Goal: Navigation & Orientation: Find specific page/section

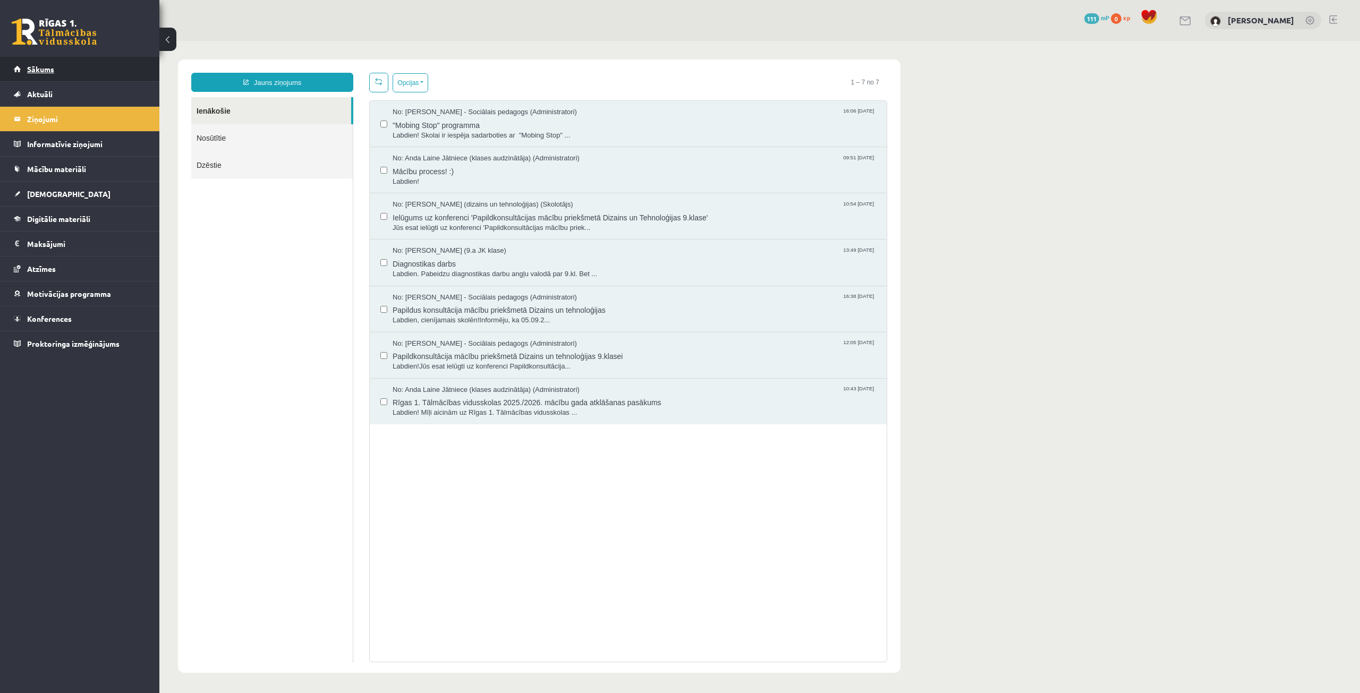
click at [48, 74] on link "Sākums" at bounding box center [80, 69] width 132 height 24
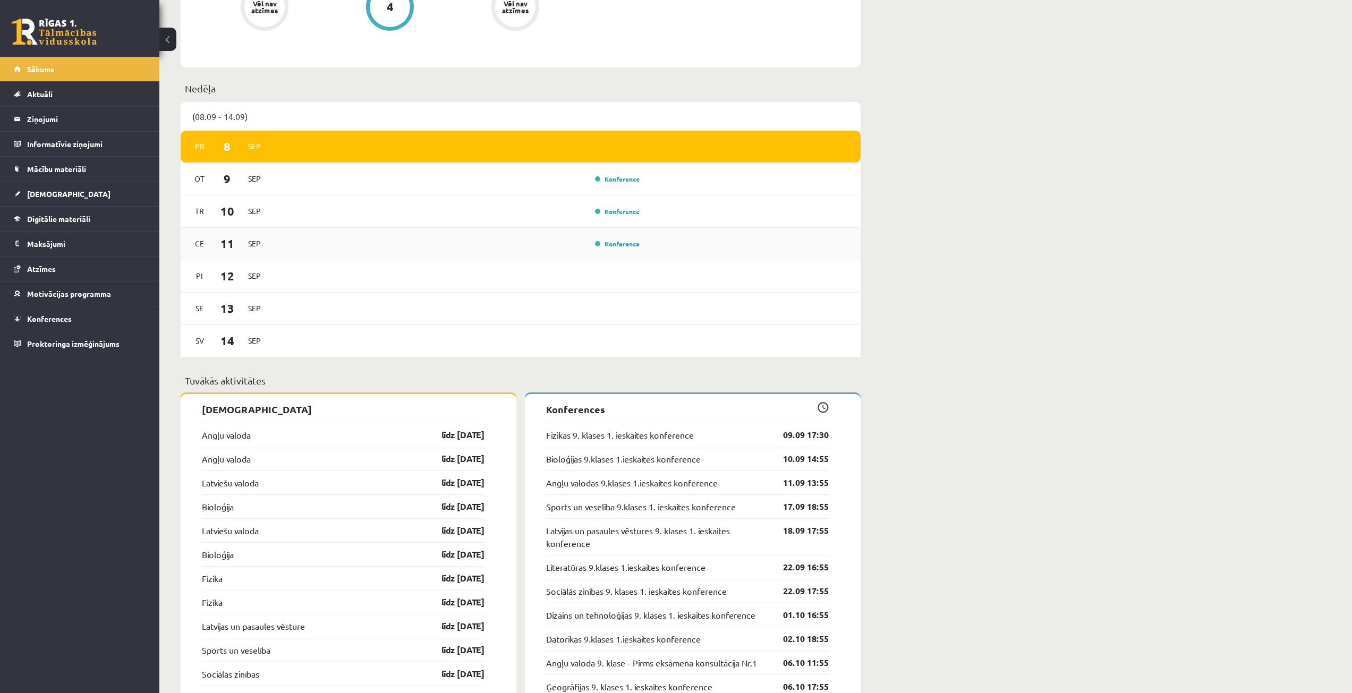
scroll to position [743, 0]
